Goal: Navigation & Orientation: Find specific page/section

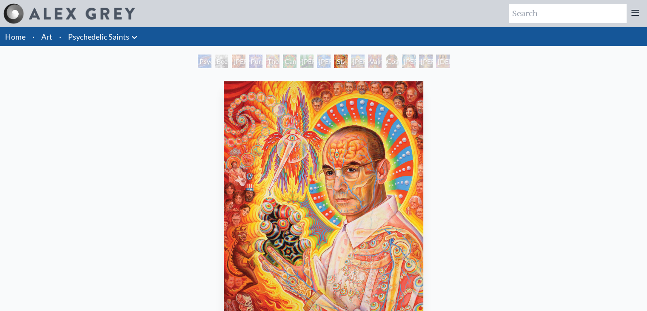
click at [9, 33] on link "Home" at bounding box center [15, 36] width 20 height 9
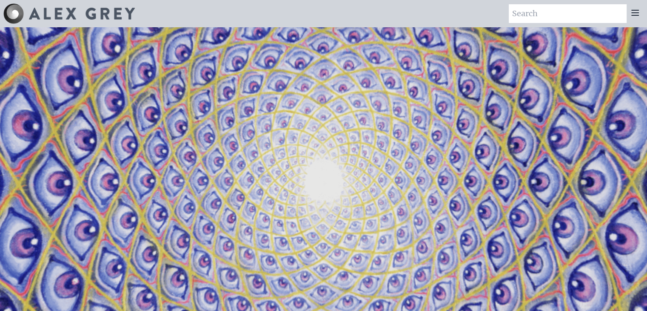
click at [635, 20] on div at bounding box center [635, 13] width 17 height 19
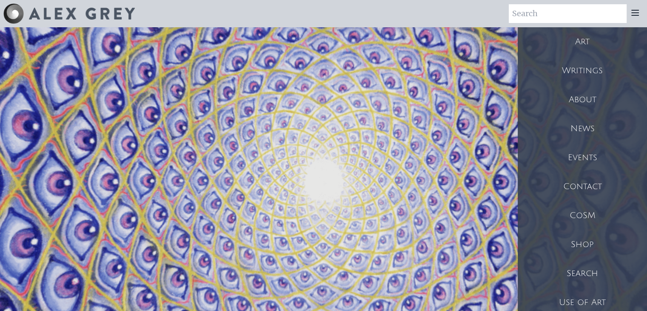
click at [585, 38] on div "Art" at bounding box center [582, 41] width 129 height 29
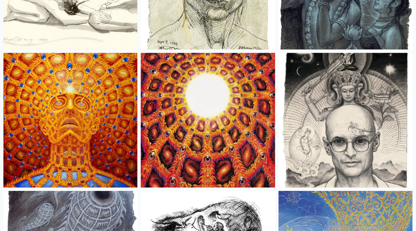
scroll to position [8199, 0]
